Goal: Task Accomplishment & Management: Use online tool/utility

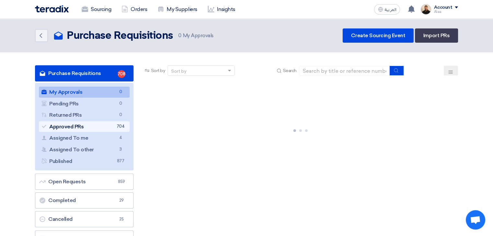
click at [109, 128] on link "Approved PRs Approved PRs 704" at bounding box center [84, 126] width 91 height 11
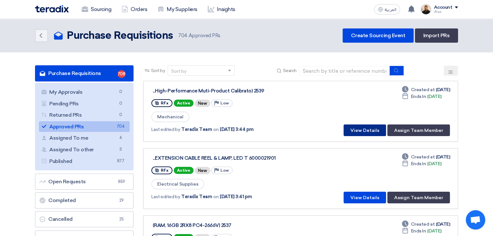
click at [357, 129] on button "View Details" at bounding box center [364, 131] width 42 height 12
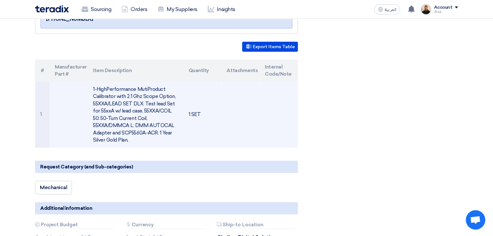
scroll to position [130, 0]
click at [124, 106] on td "1-HighPerformance MutiProduct Calibrator with 2.1 Ghz Scope Option, 55XXA/LEAD …" at bounding box center [135, 115] width 95 height 66
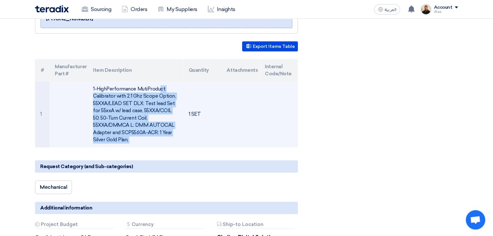
click at [124, 106] on td "1-HighPerformance MutiProduct Calibrator with 2.1 Ghz Scope Option, 55XXA/LEAD …" at bounding box center [135, 115] width 95 height 66
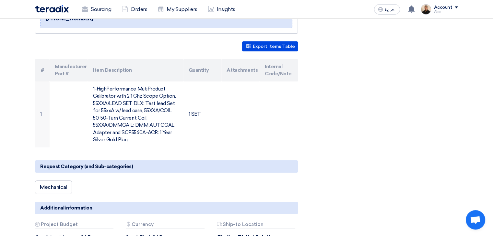
click at [309, 128] on div "2539 (High-Performance Muti-Product Calibrator with 2.1 Ghz Scope Option) Reque…" at bounding box center [174, 183] width 288 height 434
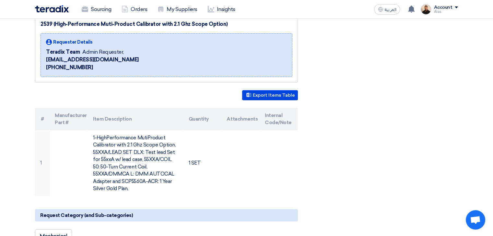
scroll to position [0, 0]
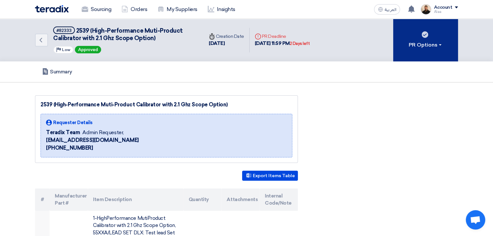
drag, startPoint x: 427, startPoint y: 35, endPoint x: 428, endPoint y: 57, distance: 22.4
click at [427, 34] on use at bounding box center [424, 34] width 6 height 6
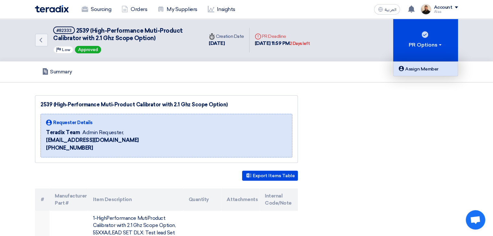
click at [426, 67] on div "Assign Member" at bounding box center [425, 69] width 56 height 8
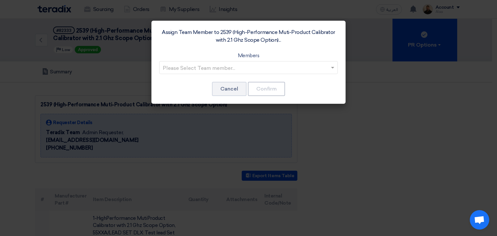
click at [267, 67] on input "text" at bounding box center [245, 68] width 165 height 11
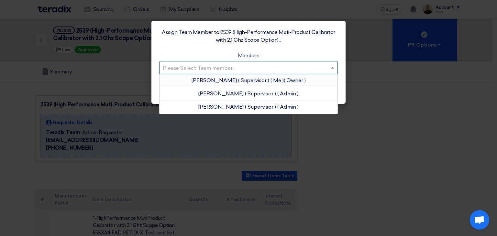
click at [271, 82] on span "( Me )" at bounding box center [277, 80] width 13 height 6
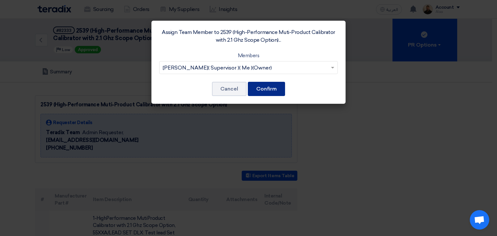
click at [264, 88] on button "Confirm" at bounding box center [266, 89] width 37 height 14
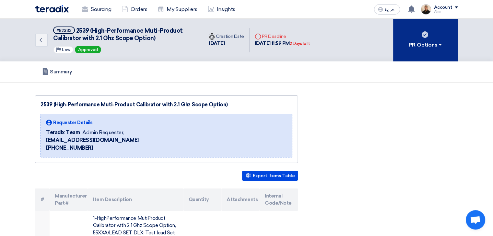
click at [426, 50] on button "PR Options" at bounding box center [425, 40] width 65 height 43
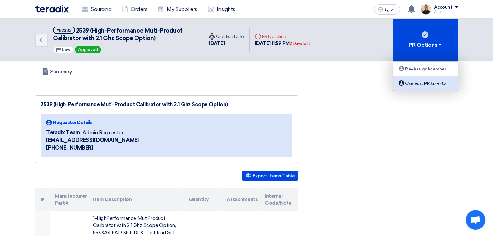
click at [425, 85] on div "Convert PR to RFQ" at bounding box center [425, 84] width 56 height 8
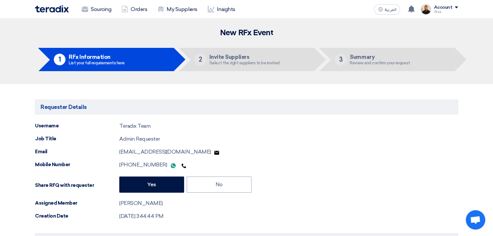
type input "[DATE]"
type input "11"
type input "59"
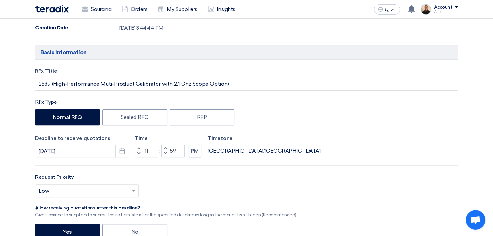
scroll to position [227, 0]
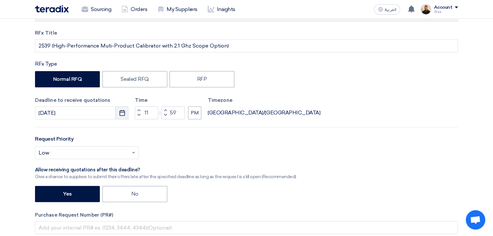
click at [122, 113] on icon "Pick a date" at bounding box center [122, 113] width 6 height 6
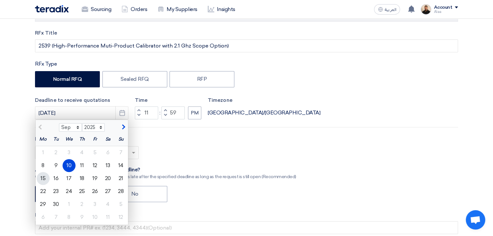
click at [45, 177] on div "15" at bounding box center [43, 178] width 13 height 13
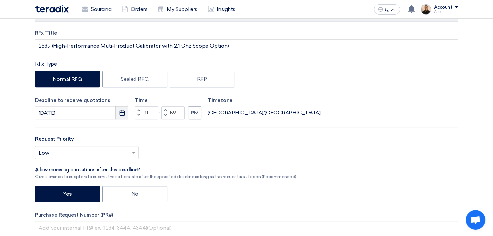
click at [123, 114] on icon "Pick a date" at bounding box center [122, 113] width 6 height 6
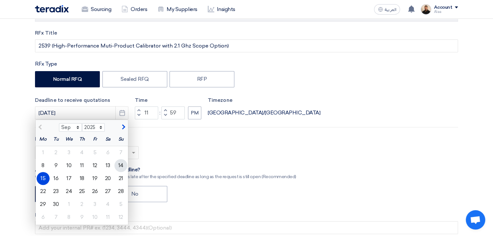
click at [119, 166] on div "14" at bounding box center [120, 165] width 13 height 13
type input "[DATE]"
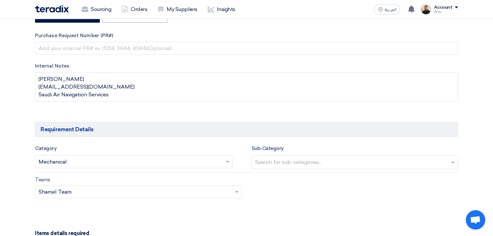
scroll to position [421, 0]
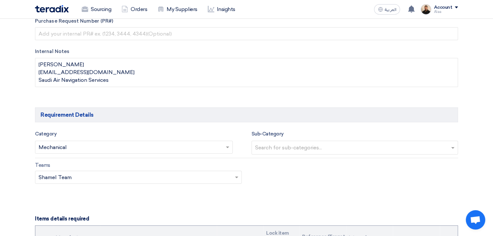
click at [219, 148] on input "text" at bounding box center [131, 148] width 184 height 11
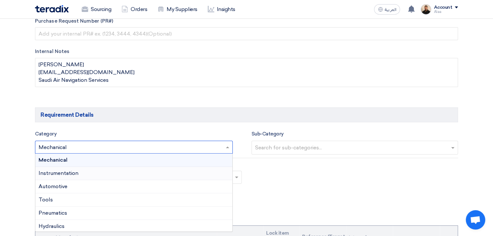
click at [110, 170] on div "Instrumentation" at bounding box center [133, 173] width 197 height 13
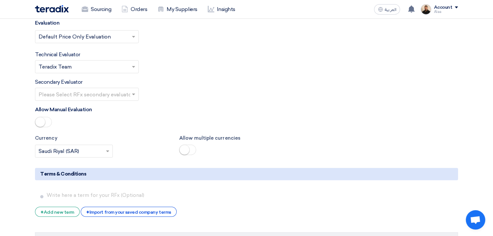
scroll to position [1036, 0]
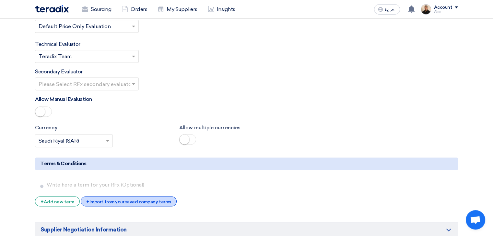
click at [158, 197] on div "+ Import from your saved company terms" at bounding box center [129, 202] width 96 height 10
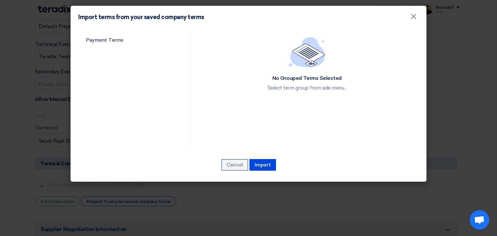
click at [112, 30] on div "Payment Terms No Grouped Terms Selected Select term group from side menu... Can…" at bounding box center [249, 104] width 356 height 153
click at [114, 41] on link "Payment Terms" at bounding box center [128, 40] width 101 height 17
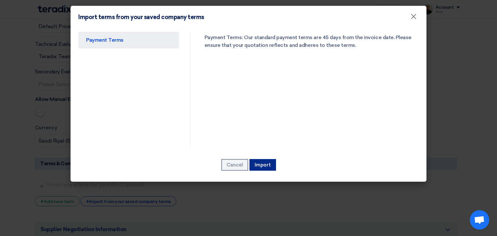
click at [266, 163] on button "Import" at bounding box center [263, 165] width 27 height 12
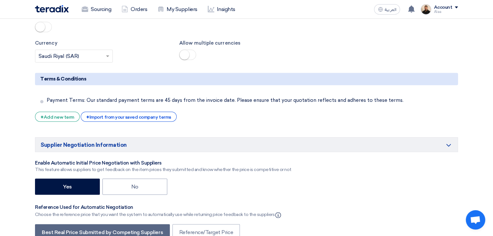
scroll to position [1166, 0]
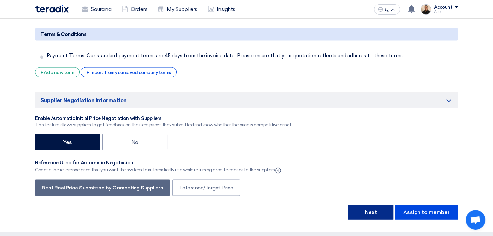
click at [373, 205] on button "Next" at bounding box center [370, 212] width 45 height 14
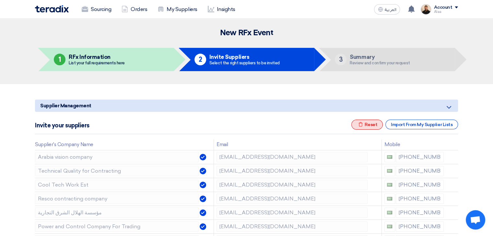
click at [370, 122] on div "Excel file Reset" at bounding box center [367, 125] width 32 height 10
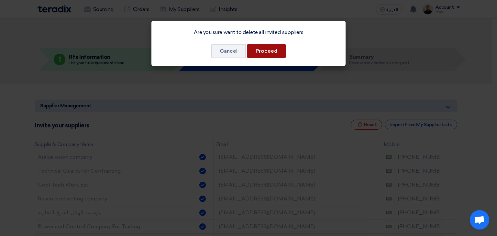
click at [274, 51] on button "Proceed" at bounding box center [266, 51] width 39 height 14
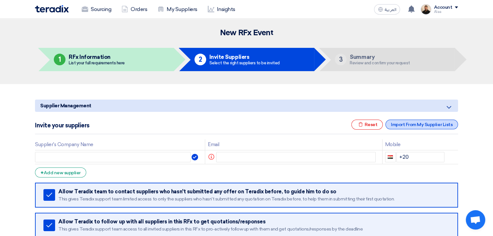
click at [410, 123] on div "Import From My Supplier Lists" at bounding box center [421, 125] width 73 height 10
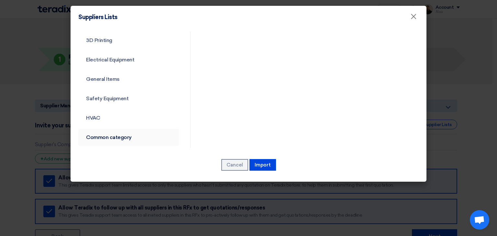
scroll to position [233, 0]
click at [116, 133] on link "Common category" at bounding box center [128, 137] width 101 height 17
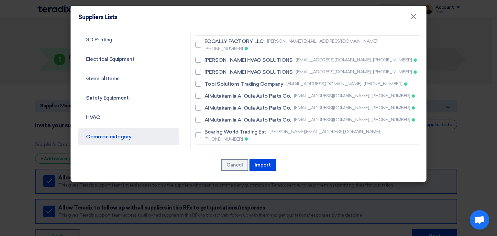
click at [234, 166] on span "SHINING HORIZON TRADING EST" at bounding box center [245, 170] width 81 height 8
click at [209, 167] on input "SHINING HORIZON TRADING EST [EMAIL_ADDRESS][DOMAIN_NAME], [PHONE_NUMBER]" at bounding box center [207, 169] width 4 height 4
checkbox input "true"
click at [242, 190] on span "POWER ZONE CONTRACTING LLC" at bounding box center [247, 194] width 85 height 8
click at [209, 191] on input "POWER ZONE CONTRACTING LLC [EMAIL_ADDRESS][DOMAIN_NAME], [PHONE_NUMBER]" at bounding box center [207, 193] width 4 height 4
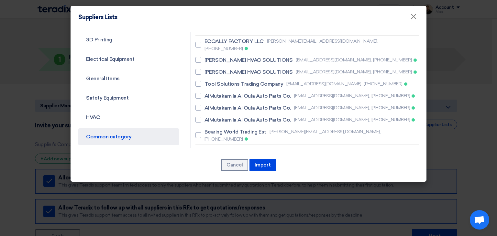
checkbox input "true"
click at [245, 178] on span "POWER ZONE CONTRACTING LLC" at bounding box center [247, 182] width 85 height 8
click at [209, 179] on input "POWER ZONE CONTRACTING LLC [EMAIL_ADDRESS][DOMAIN_NAME], [PHONE_NUMBER]" at bounding box center [207, 181] width 4 height 4
click at [245, 178] on span "POWER ZONE CONTRACTING LLC" at bounding box center [247, 182] width 85 height 8
click at [209, 179] on input "POWER ZONE CONTRACTING LLC [EMAIL_ADDRESS][DOMAIN_NAME], [PHONE_NUMBER]" at bounding box center [207, 181] width 4 height 4
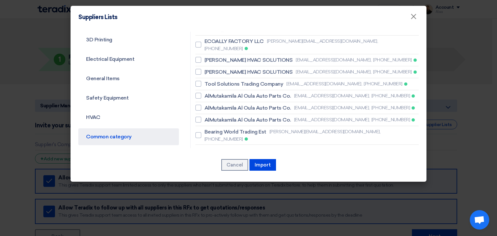
checkbox input "false"
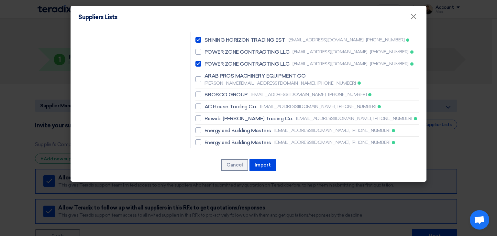
scroll to position [395, 0]
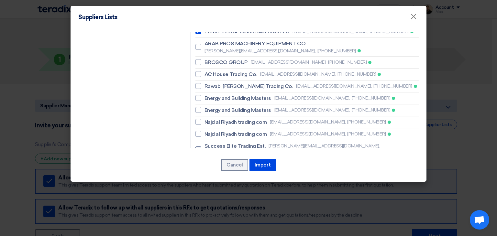
click at [222, 142] on span "Success Elite Trading Est." at bounding box center [235, 146] width 61 height 8
click at [209, 148] on input "Success Elite Trading Est. [PERSON_NAME][EMAIL_ADDRESS][DOMAIN_NAME], [PHONE_NU…" at bounding box center [207, 150] width 4 height 4
checkbox input "true"
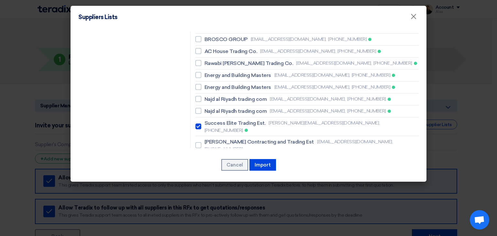
scroll to position [428, 0]
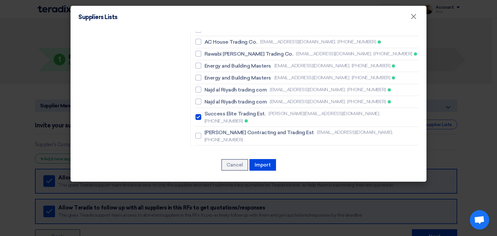
click at [234, 178] on span "BESTOPTION A/C & REFRIGERTION EST" at bounding box center [254, 182] width 98 height 8
click at [209, 184] on input "BESTOPTION A/C & REFRIGERTION EST [EMAIL_ADDRESS][DOMAIN_NAME], [PHONE_NUMBER]" at bounding box center [207, 186] width 4 height 4
checkbox input "true"
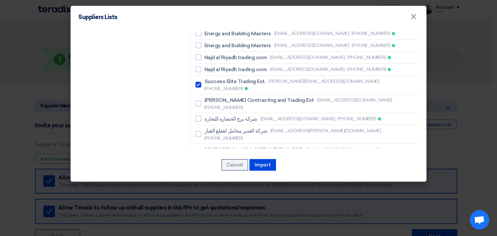
scroll to position [493, 0]
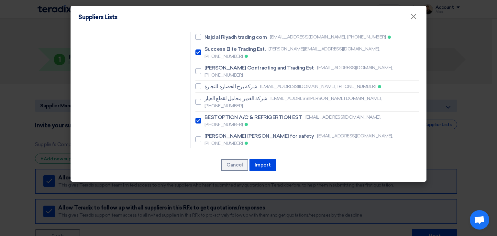
click at [224, 175] on span "Saad Traders" at bounding box center [221, 179] width 32 height 8
click at [209, 177] on input "Saad Traders [EMAIL_ADDRESS][DOMAIN_NAME], [PHONE_NUMBER]" at bounding box center [207, 179] width 4 height 4
checkbox input "true"
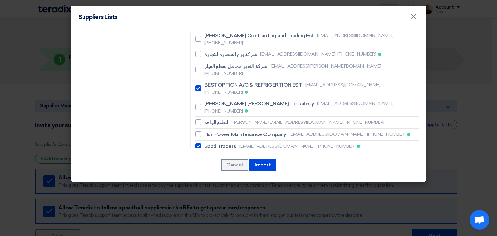
scroll to position [552, 0]
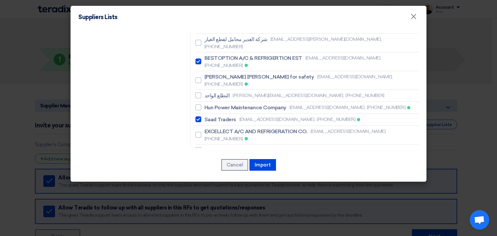
click at [237, 183] on span "Resco contracting company" at bounding box center [239, 187] width 68 height 8
click at [209, 184] on input "Resco contracting company [EMAIL_ADDRESS][DOMAIN_NAME], [PHONE_NUMBER]" at bounding box center [207, 186] width 4 height 4
checkbox input "true"
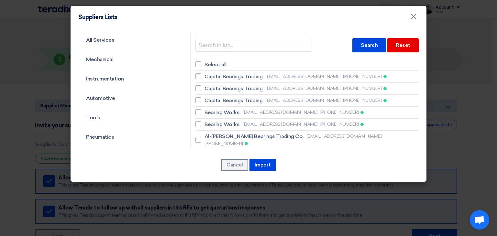
scroll to position [32, 0]
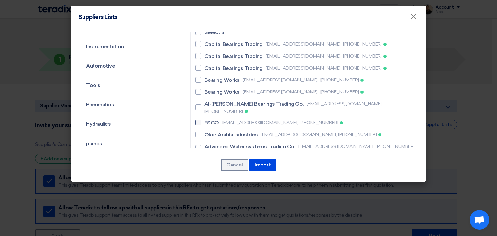
click at [216, 119] on span "ESCO" at bounding box center [212, 123] width 15 height 8
click at [209, 121] on input "ESCO [EMAIL_ADDRESS][DOMAIN_NAME], [PHONE_NUMBER]" at bounding box center [207, 123] width 4 height 4
checkbox input "true"
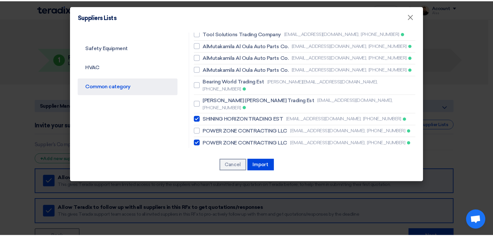
scroll to position [291, 0]
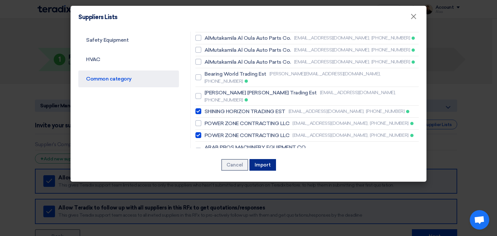
click at [267, 165] on button "Import" at bounding box center [263, 165] width 27 height 12
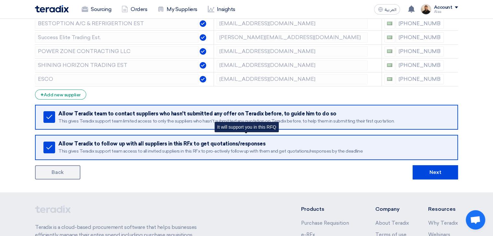
scroll to position [162, 0]
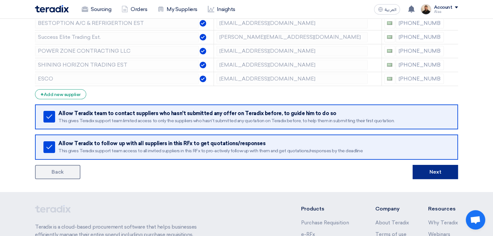
click at [426, 174] on button "Next" at bounding box center [434, 172] width 45 height 14
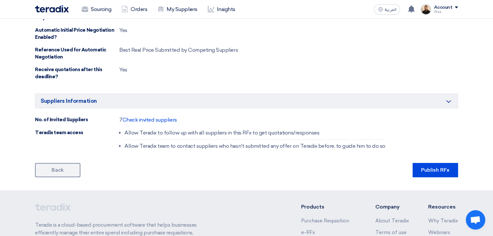
scroll to position [389, 0]
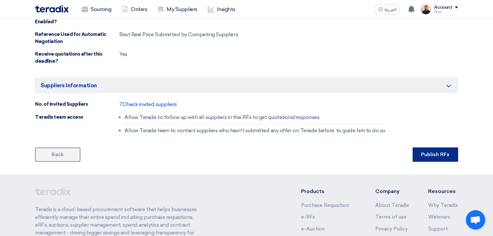
click at [429, 150] on button "Publish RFx" at bounding box center [434, 155] width 45 height 14
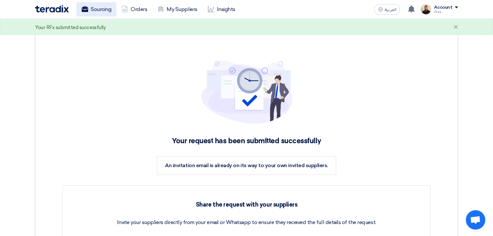
click at [103, 7] on link "Sourcing" at bounding box center [96, 9] width 40 height 14
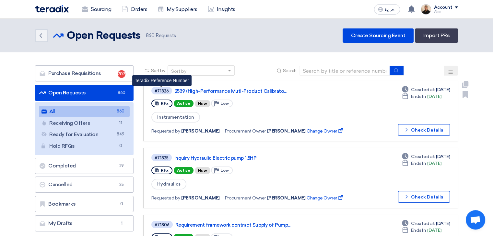
click at [160, 89] on div "#71326" at bounding box center [161, 91] width 14 height 4
copy div "71326"
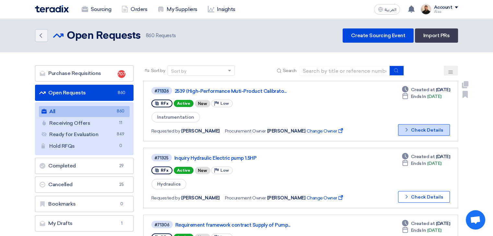
click at [434, 131] on button "Check details Check Details" at bounding box center [424, 130] width 52 height 12
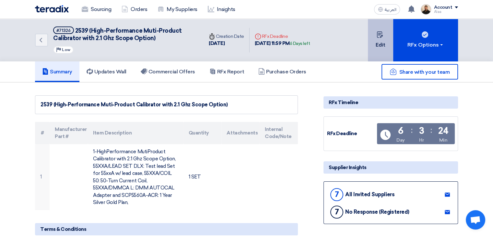
click at [372, 39] on button "Edit" at bounding box center [380, 40] width 25 height 43
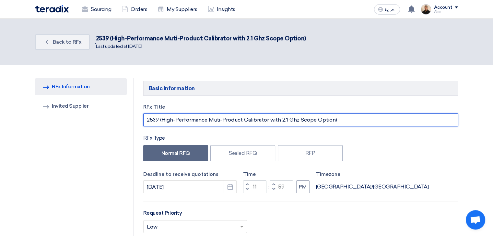
drag, startPoint x: 157, startPoint y: 121, endPoint x: 142, endPoint y: 121, distance: 14.9
click at [142, 121] on div "RFx Title 2539 (High-Performance Muti-Product Calibrator with 2.1 Ghz Scope Opt…" at bounding box center [300, 235] width 324 height 262
click at [149, 121] on input "(High-Performance Muti-Product Calibrator with 2.1 Ghz Scope Option)" at bounding box center [300, 120] width 314 height 13
click at [332, 122] on input "High-Performance Muti-Product Calibrator with 2.1 Ghz Scope Option)" at bounding box center [300, 120] width 314 height 13
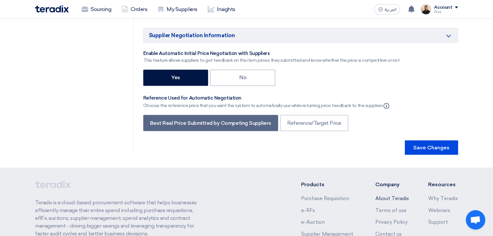
scroll to position [1133, 0]
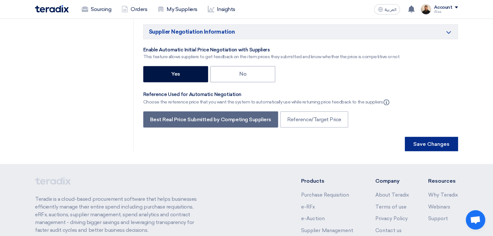
type input "High-Performance Muti-Product Calibrator with 2.1 Ghz Scope Option"
click at [431, 137] on button "Save Changes" at bounding box center [430, 144] width 53 height 14
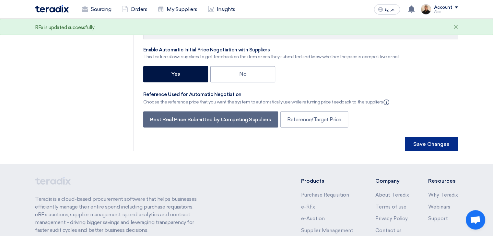
scroll to position [0, 0]
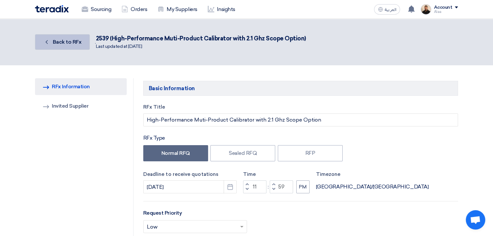
click at [72, 43] on span "Back to RFx" at bounding box center [67, 42] width 29 height 6
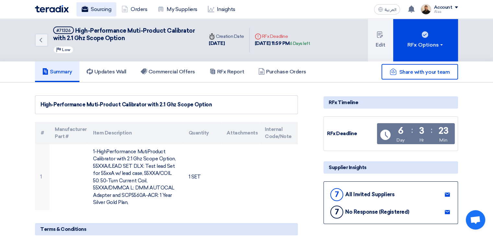
click at [108, 8] on link "Sourcing" at bounding box center [96, 9] width 40 height 14
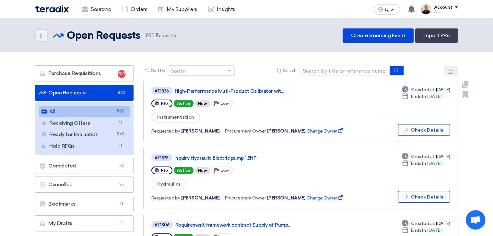
click at [180, 119] on span "Instrumentation" at bounding box center [175, 117] width 49 height 11
click at [180, 115] on span "Instrumentation" at bounding box center [175, 117] width 49 height 11
copy div "Instrumentation"
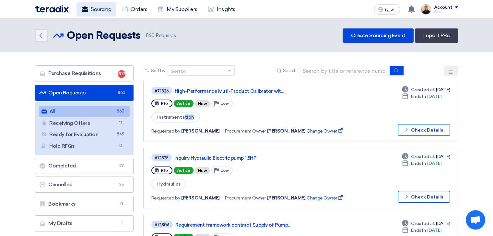
click at [89, 7] on link "Sourcing" at bounding box center [96, 9] width 40 height 14
click at [97, 7] on link "Sourcing" at bounding box center [96, 9] width 40 height 14
click at [98, 10] on link "Sourcing" at bounding box center [96, 9] width 40 height 14
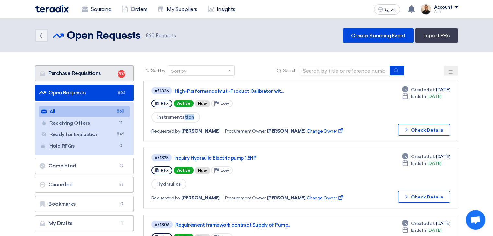
click at [98, 75] on link "Purchase Requisitions Purchase Requisitions 707" at bounding box center [84, 73] width 98 height 16
